Goal: Transaction & Acquisition: Subscribe to service/newsletter

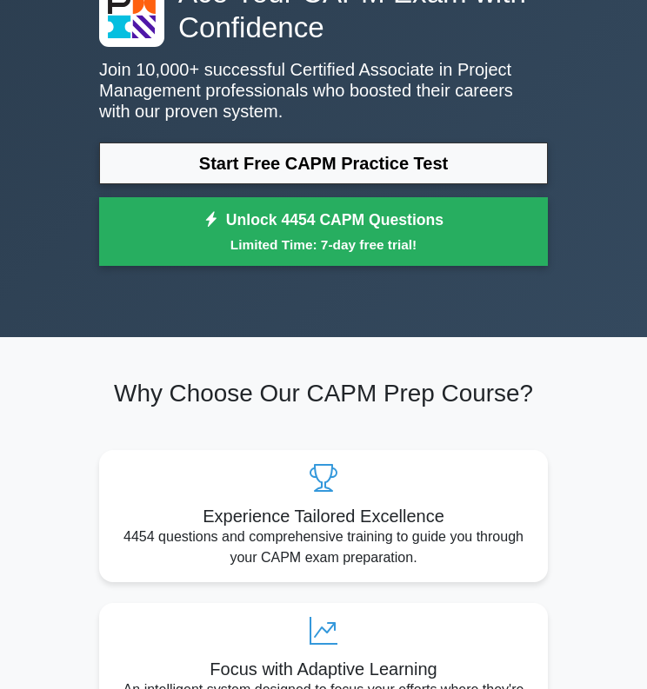
scroll to position [117, 0]
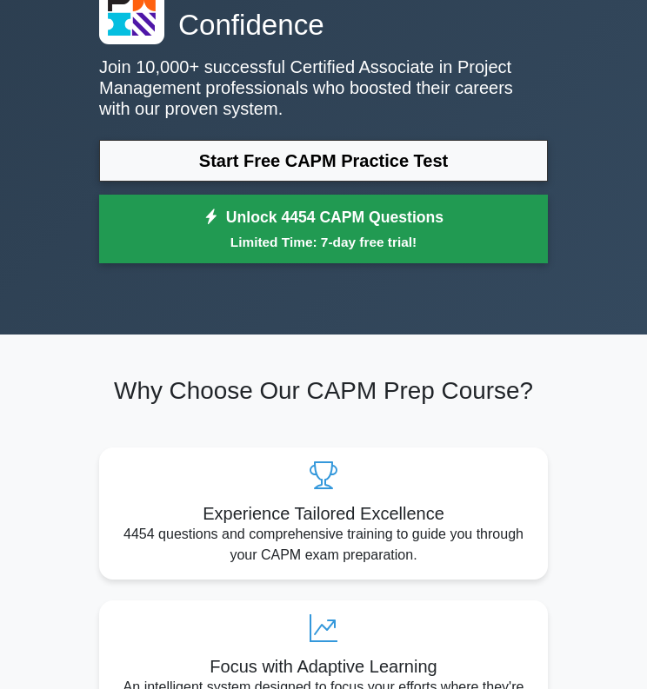
click at [282, 236] on small "Limited Time: 7-day free trial!" at bounding box center [323, 242] width 405 height 20
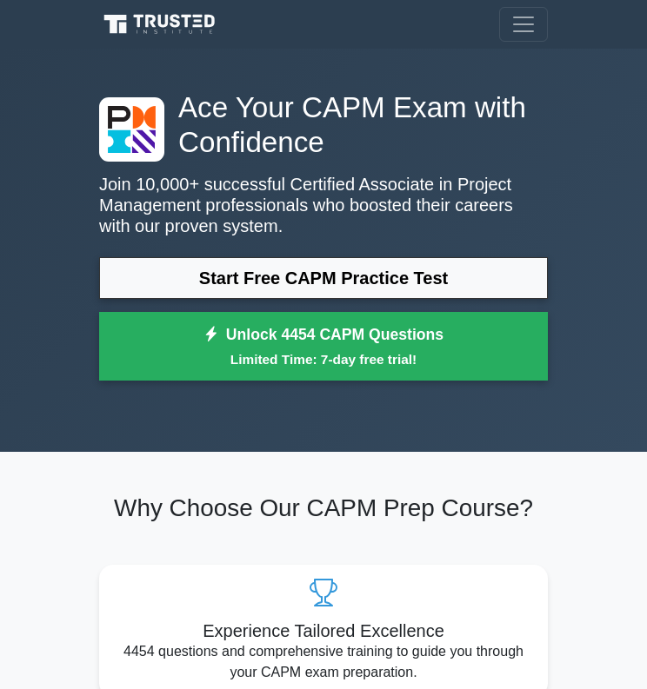
scroll to position [0, 0]
click at [522, 32] on span "Toggle navigation" at bounding box center [523, 24] width 26 height 26
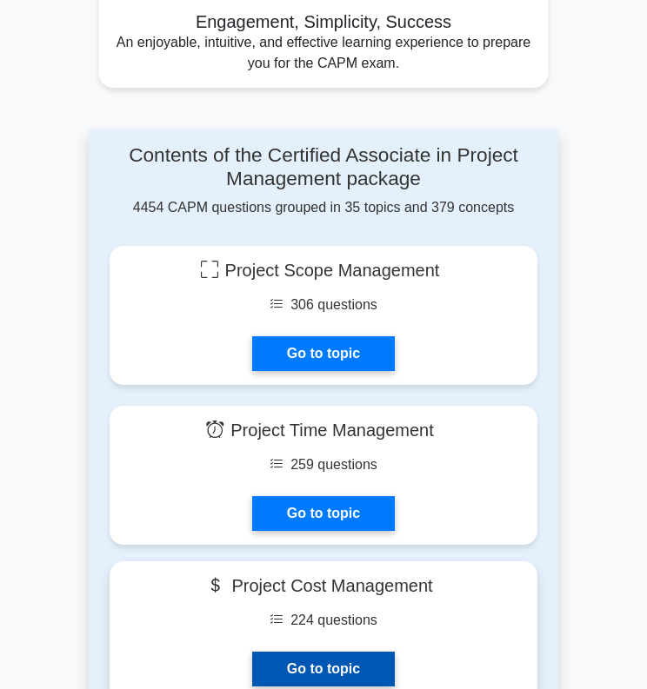
scroll to position [1076, 0]
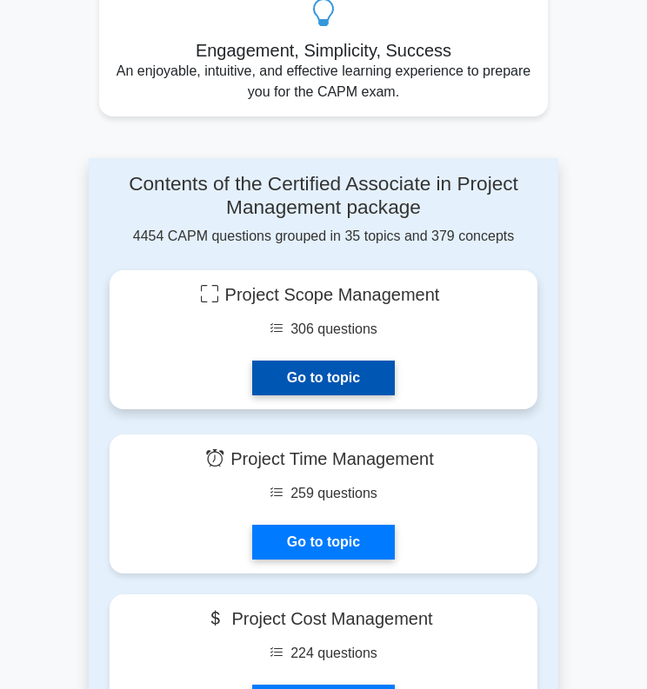
click at [291, 373] on link "Go to topic" at bounding box center [323, 378] width 143 height 35
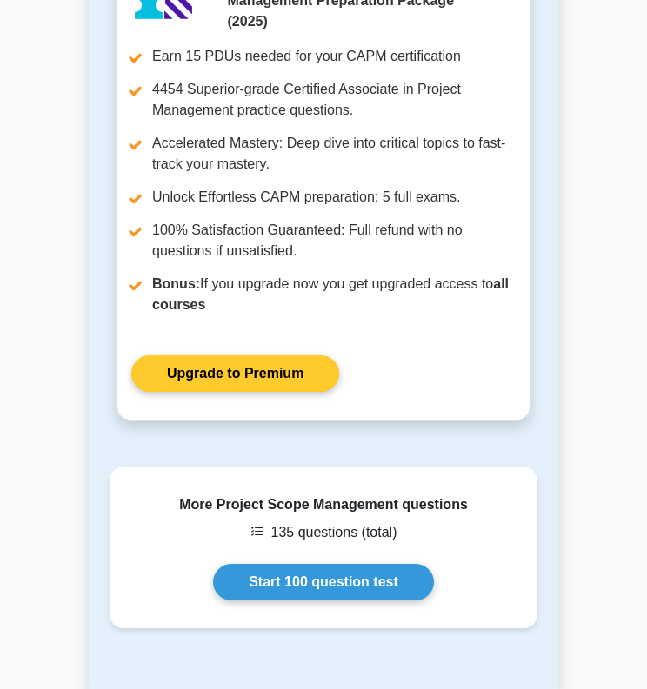
scroll to position [2532, 0]
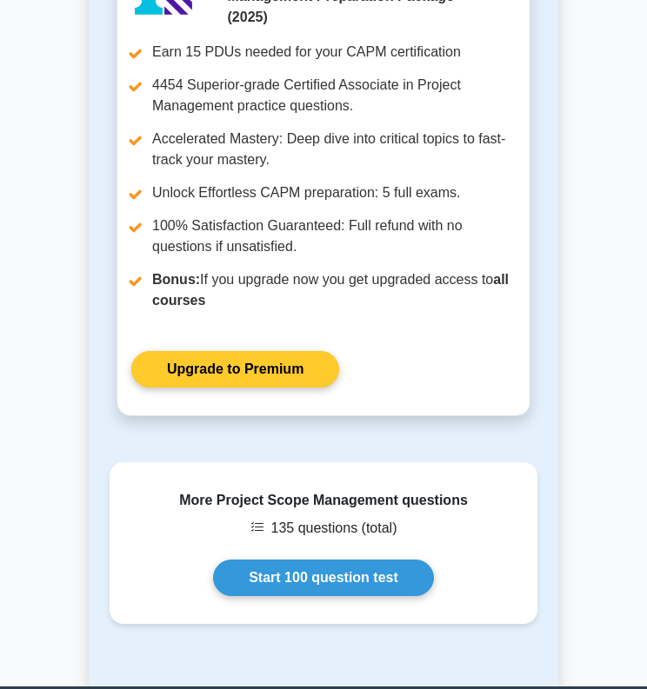
click at [228, 369] on link "Upgrade to Premium" at bounding box center [235, 369] width 208 height 37
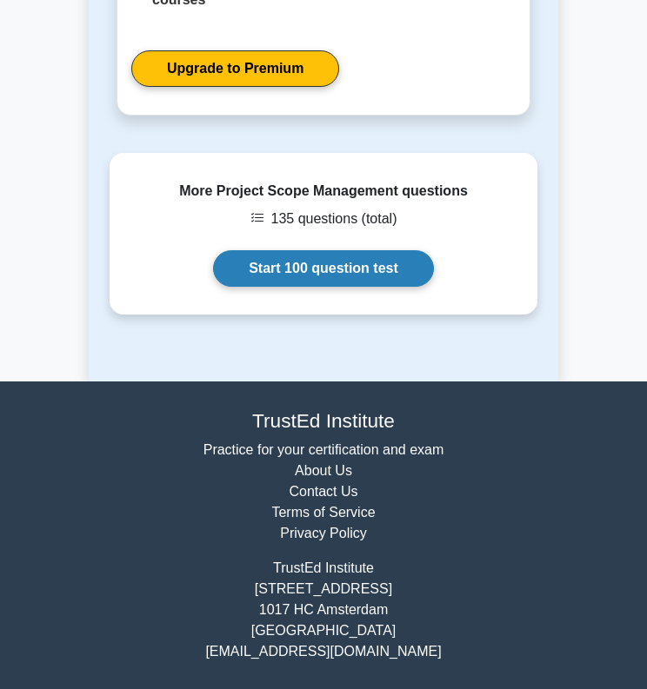
scroll to position [2836, 0]
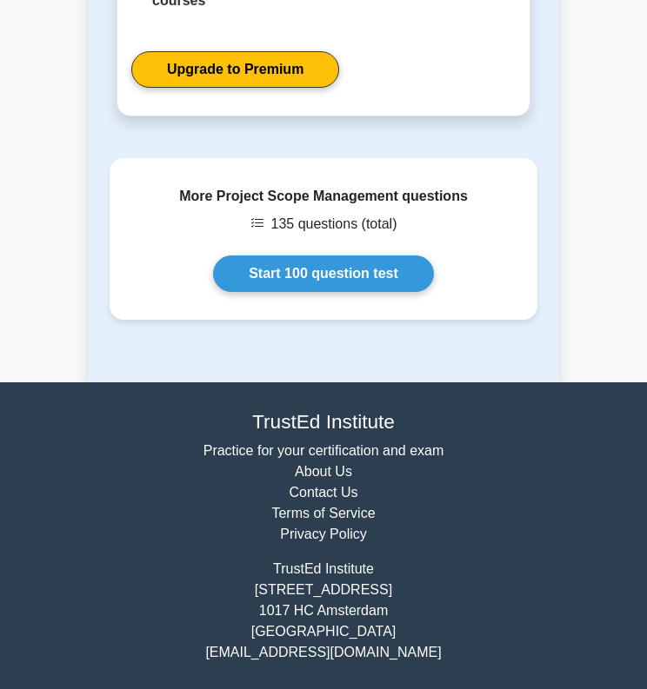
click at [312, 475] on link "About Us" at bounding box center [323, 471] width 57 height 15
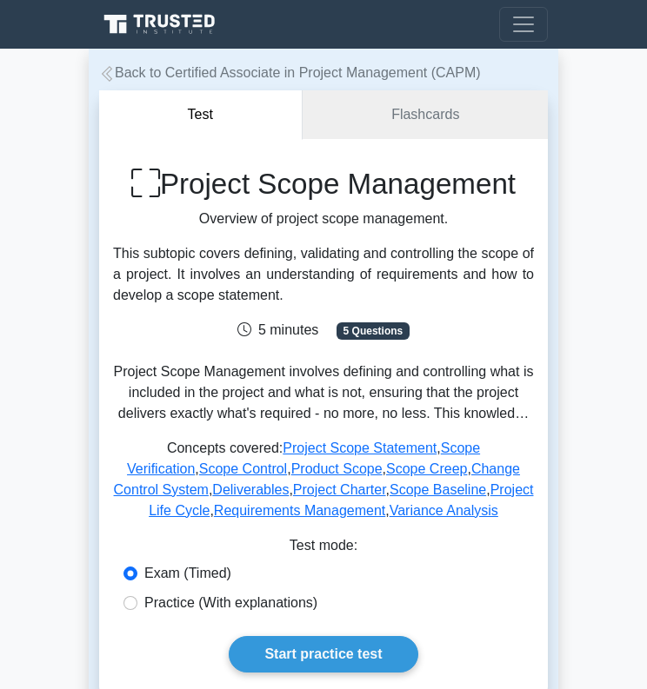
scroll to position [0, 0]
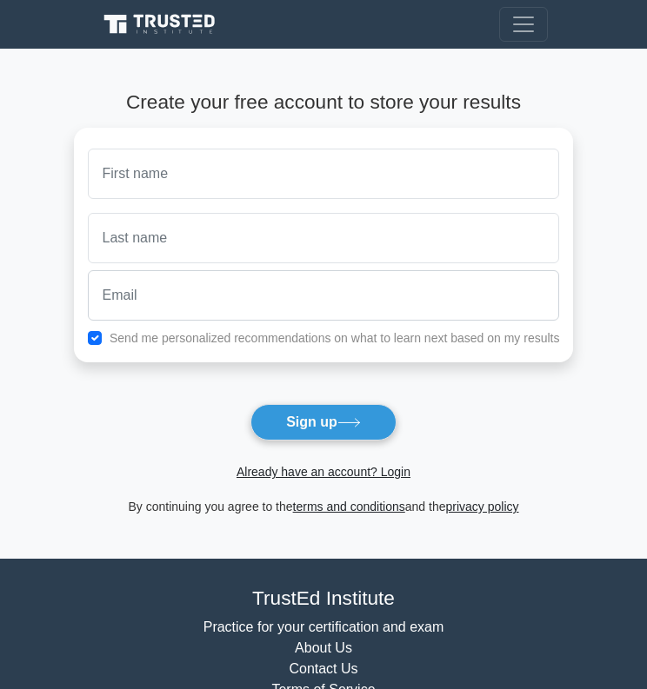
click at [528, 22] on span "Toggle navigation" at bounding box center [523, 24] width 26 height 26
click at [527, 25] on span "Toggle navigation" at bounding box center [523, 24] width 26 height 26
click at [525, 24] on span "Toggle navigation" at bounding box center [523, 24] width 26 height 26
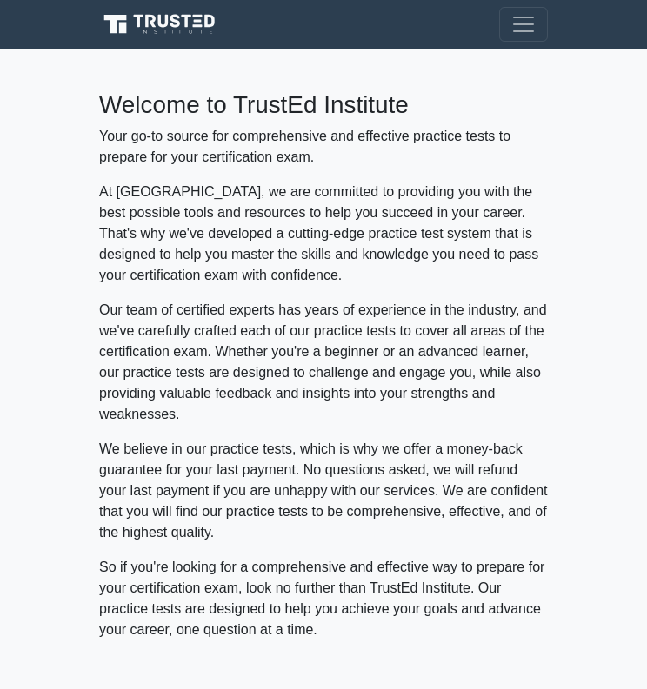
scroll to position [-3, 0]
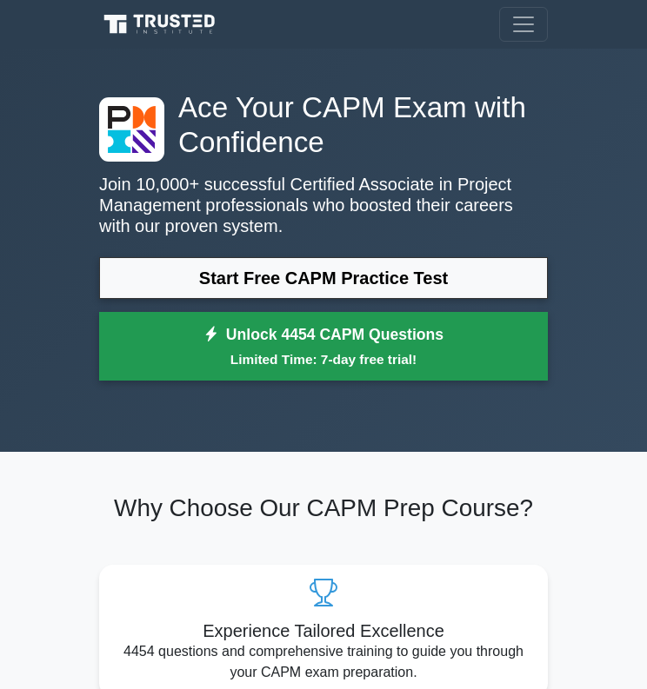
click at [325, 343] on link "Unlock 4454 CAPM Questions Limited Time: 7-day free trial!" at bounding box center [323, 347] width 449 height 70
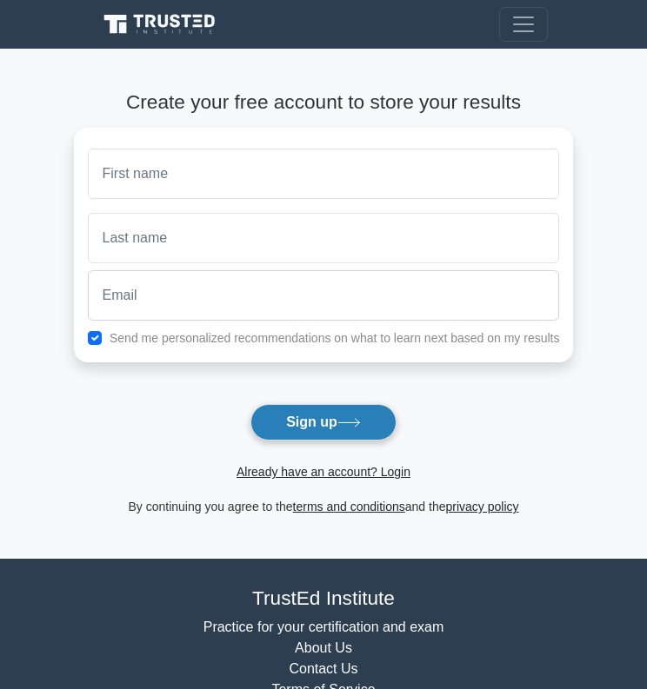
scroll to position [56, 0]
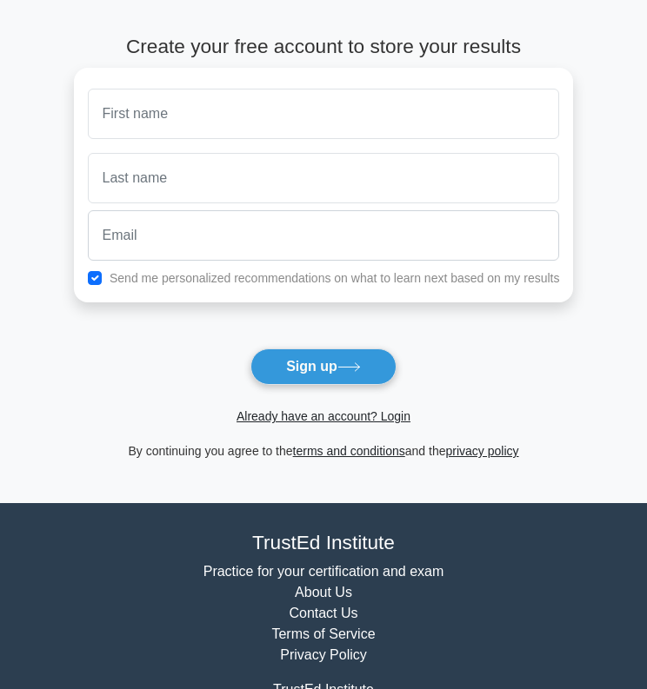
click at [91, 279] on input "checkbox" at bounding box center [95, 278] width 14 height 14
checkbox input "false"
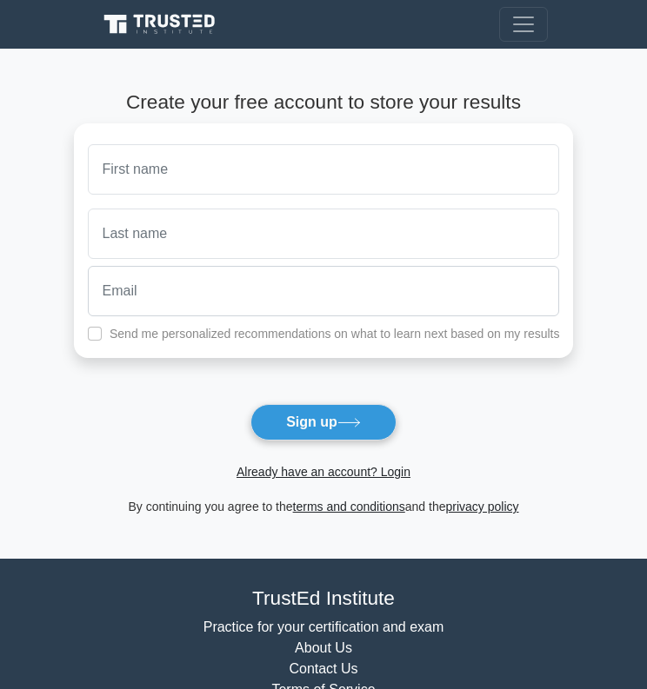
scroll to position [0, 0]
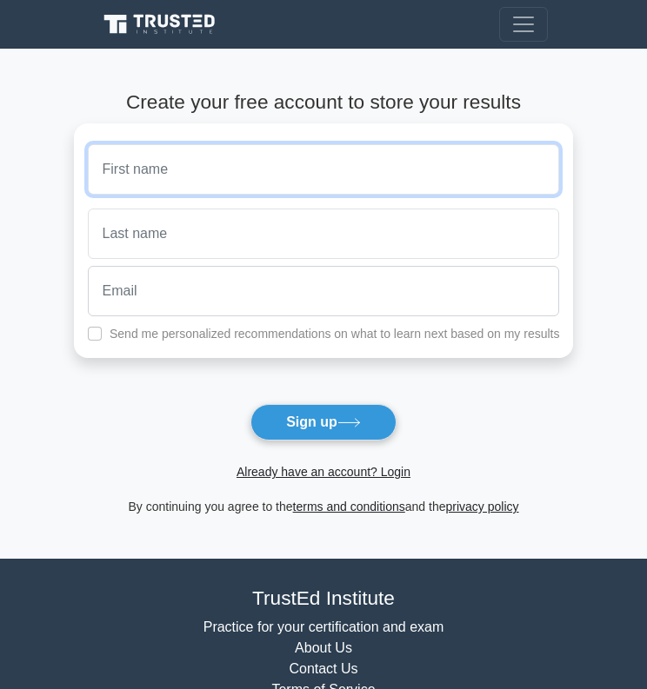
click at [201, 164] on input "text" at bounding box center [324, 169] width 472 height 50
type input "madhur"
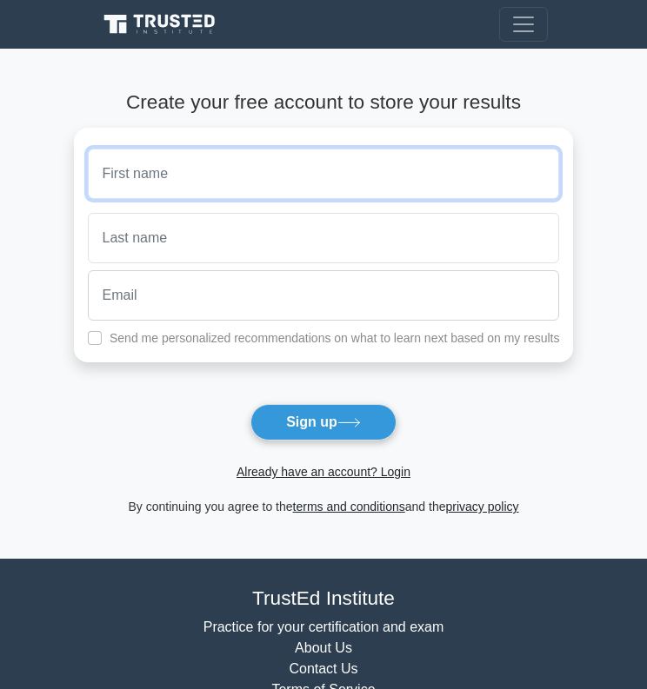
type input "[PERSON_NAME]"
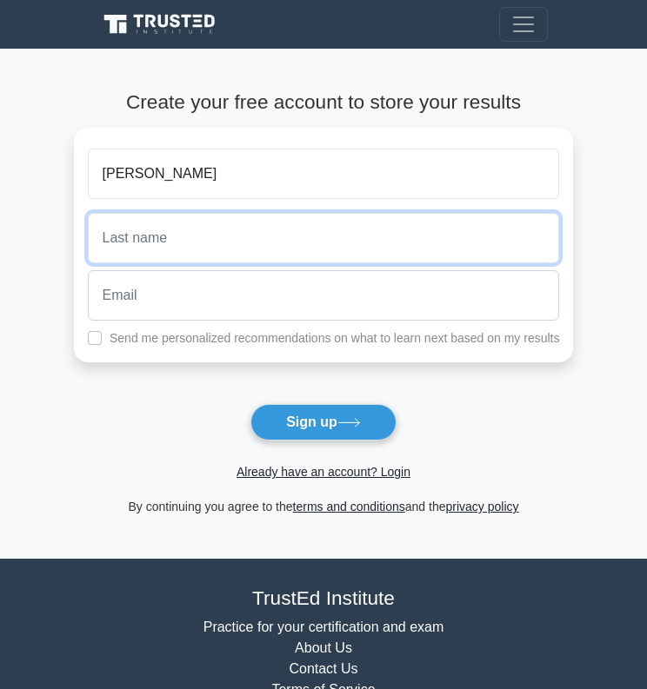
type input "Kashyap"
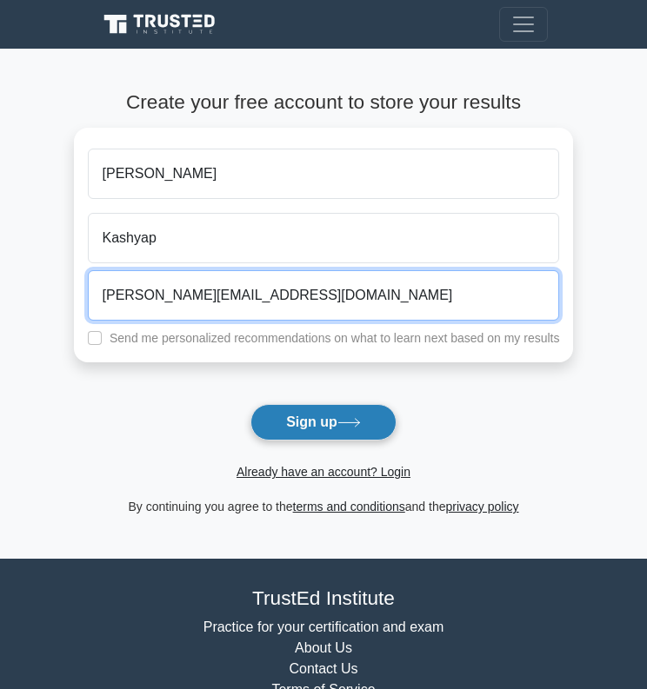
type input "[PERSON_NAME][EMAIL_ADDRESS][DOMAIN_NAME]"
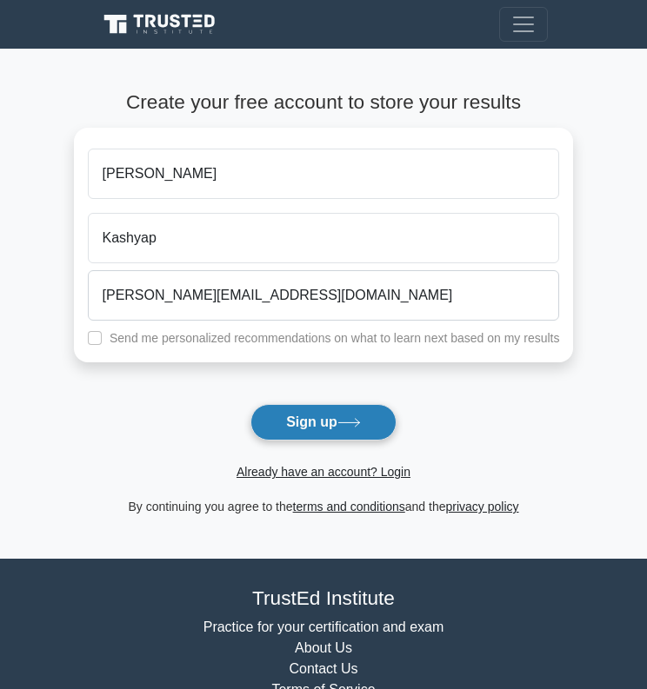
click at [304, 429] on button "Sign up" at bounding box center [323, 422] width 146 height 37
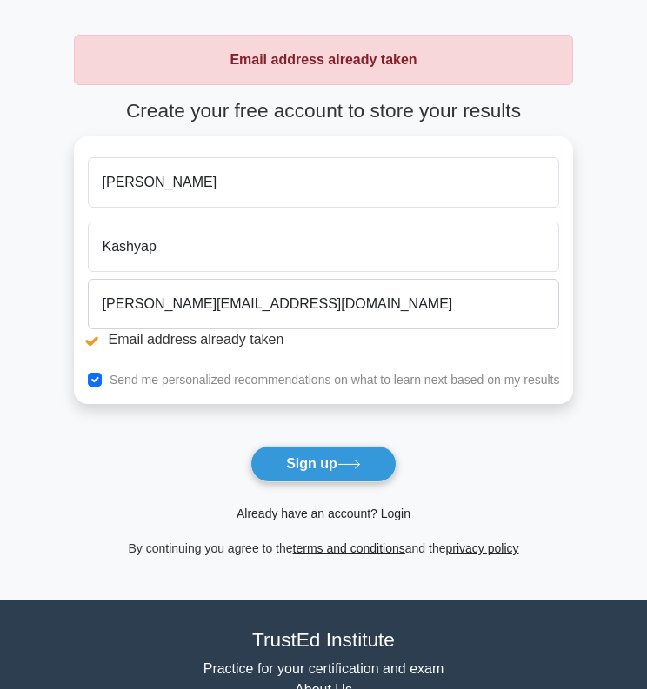
scroll to position [56, 0]
click at [302, 517] on link "Already have an account? Login" at bounding box center [323, 514] width 174 height 14
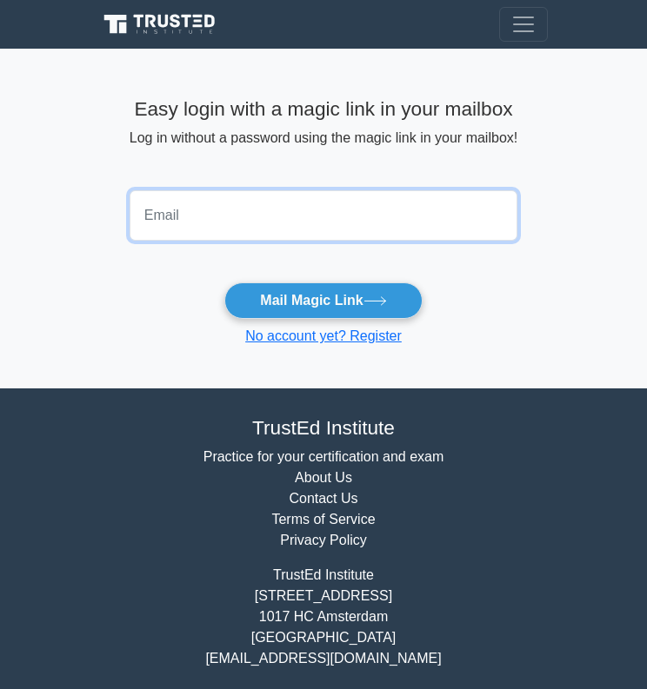
type input "madhur.u.k1998@gmail.com"
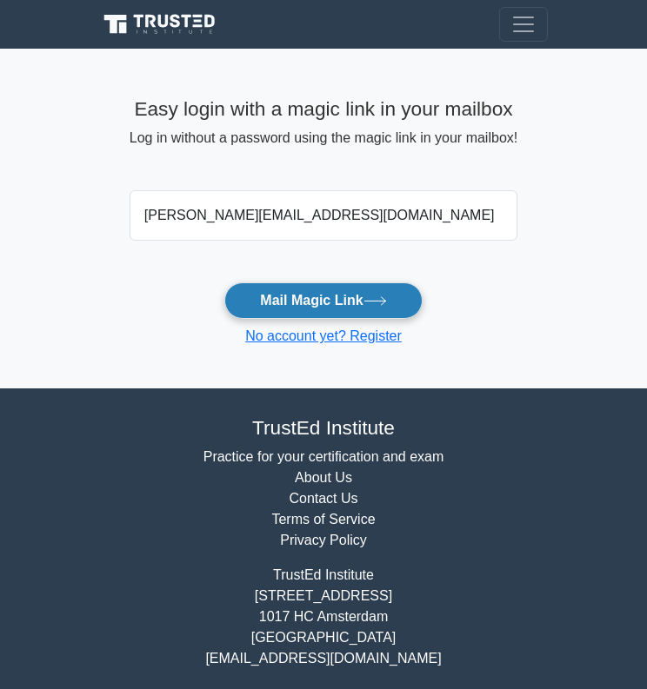
click at [294, 298] on button "Mail Magic Link" at bounding box center [322, 300] width 197 height 37
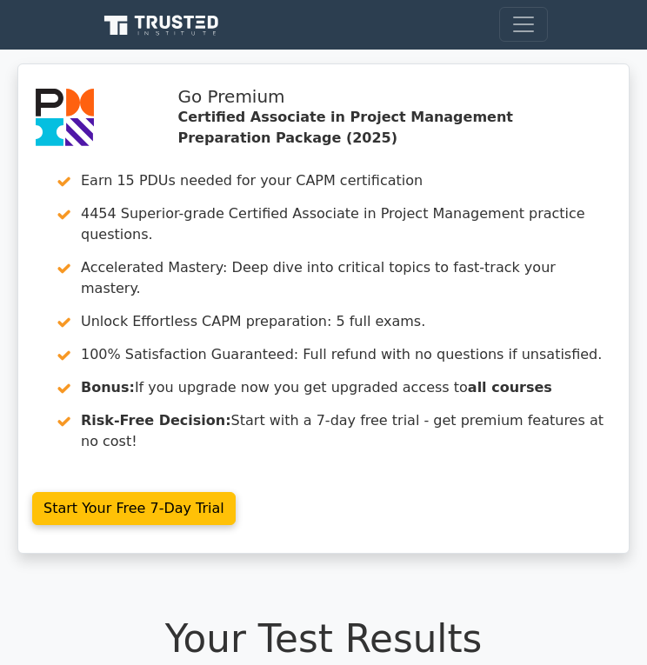
click at [525, 18] on span "Toggle navigation" at bounding box center [523, 24] width 26 height 26
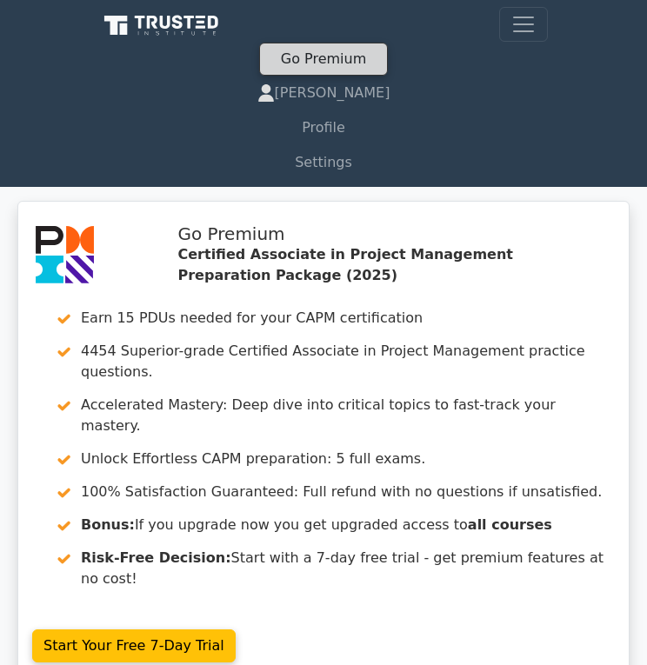
click at [347, 56] on link "Go Premium" at bounding box center [323, 58] width 106 height 23
